Goal: Check status: Check status

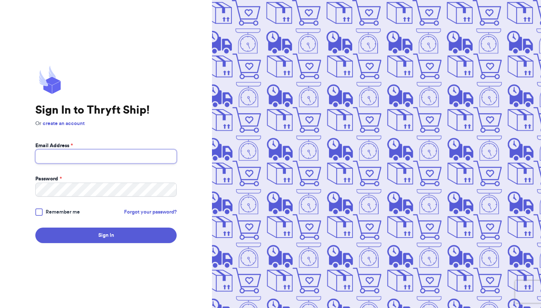
click at [107, 155] on input "Email Address *" at bounding box center [105, 156] width 141 height 14
type input "[EMAIL_ADDRESS][DOMAIN_NAME]"
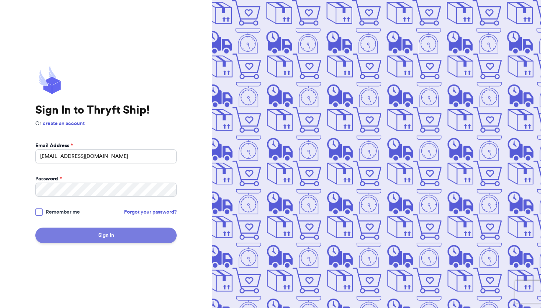
click at [102, 235] on button "Sign In" at bounding box center [105, 234] width 141 height 15
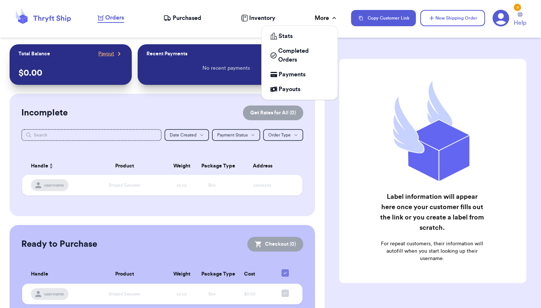
click at [332, 21] on icon at bounding box center [334, 17] width 7 height 7
click at [302, 53] on span "Completed Orders" at bounding box center [303, 55] width 50 height 18
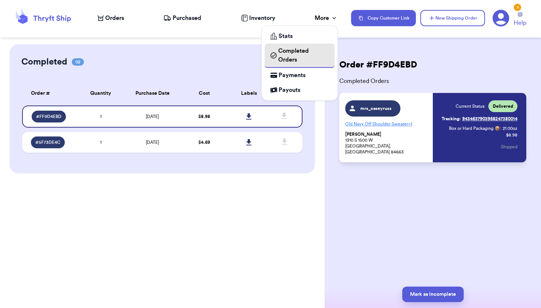
click at [302, 53] on span "Completed Orders" at bounding box center [303, 55] width 50 height 18
